Goal: Task Accomplishment & Management: Manage account settings

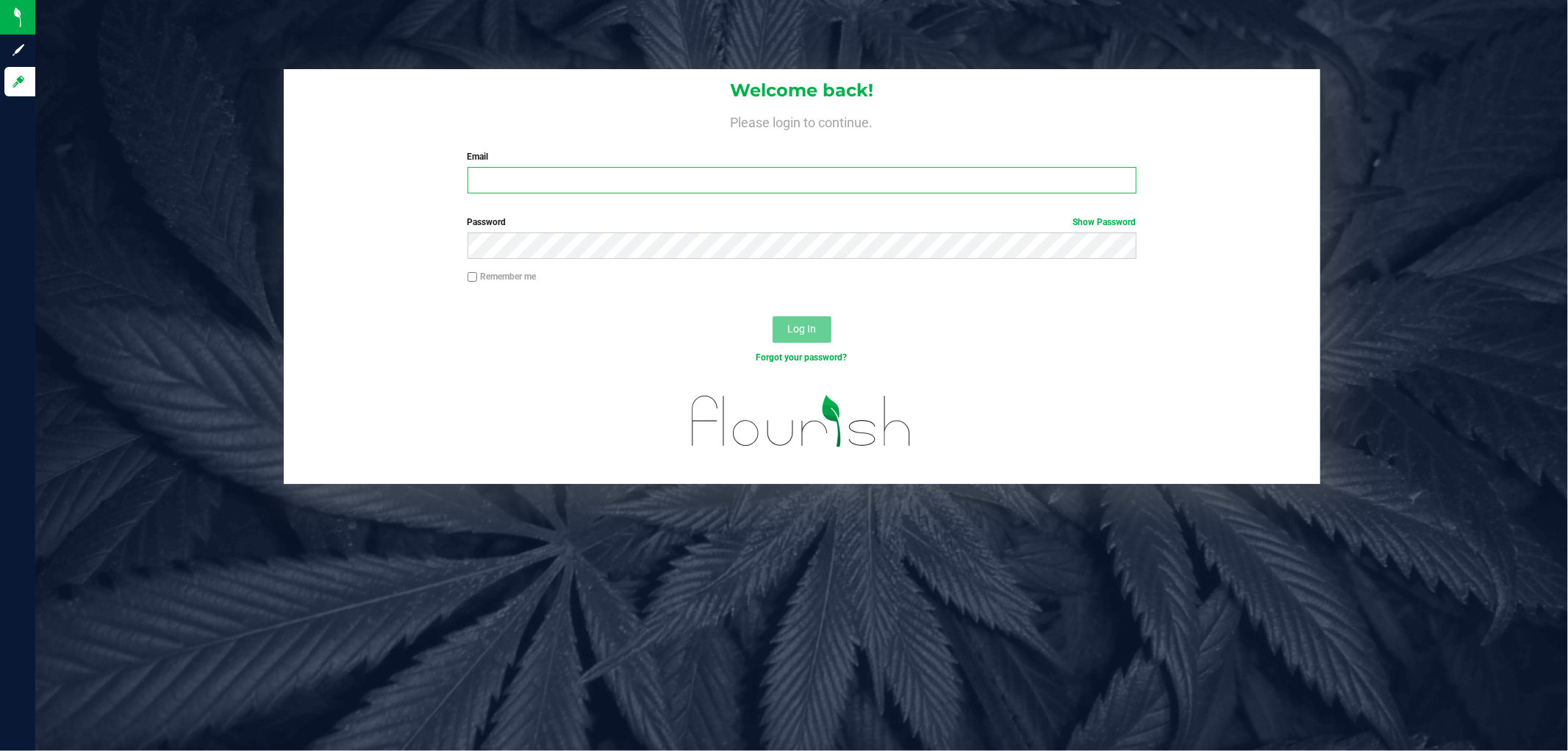
click at [737, 181] on input "Email" at bounding box center [802, 180] width 669 height 26
type input "[EMAIL_ADDRESS][DOMAIN_NAME]"
click at [773, 317] on button "Log In" at bounding box center [802, 329] width 59 height 26
